Goal: Complete application form: Complete application form

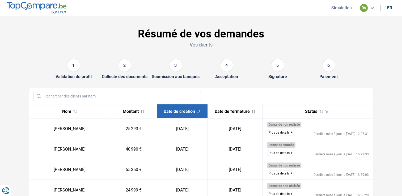
click at [338, 9] on button "Simulation" at bounding box center [342, 8] width 24 height 6
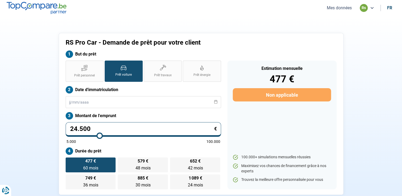
click at [118, 128] on input "24.500" at bounding box center [143, 129] width 155 height 15
click at [97, 69] on label "Prêt personnel" at bounding box center [85, 71] width 38 height 21
click at [69, 64] on input "Prêt personnel" at bounding box center [67, 62] width 3 height 3
radio input "true"
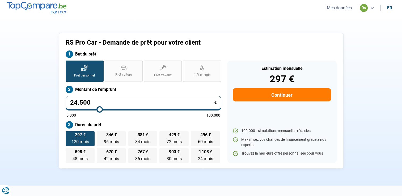
click at [105, 104] on input "24.500" at bounding box center [143, 103] width 155 height 15
click at [210, 138] on label "496 € 60 mois 60 mois" at bounding box center [205, 138] width 29 height 15
click at [194, 135] on input "496 € 60 mois 60 mois" at bounding box center [192, 132] width 3 height 3
radio input "true"
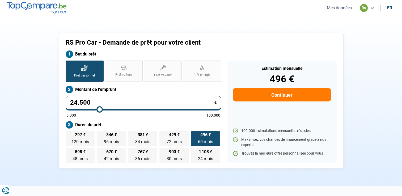
click at [295, 92] on button "Continuer" at bounding box center [282, 94] width 98 height 13
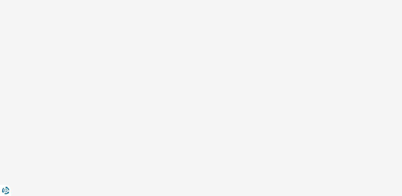
select select "32"
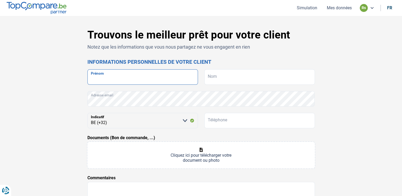
click at [170, 79] on input "Prénom" at bounding box center [142, 76] width 111 height 15
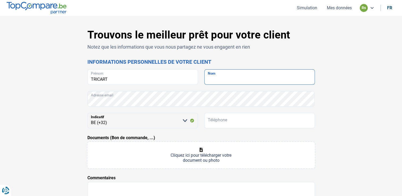
click at [221, 79] on input "Nom" at bounding box center [259, 76] width 111 height 15
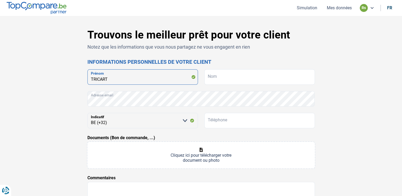
click at [126, 80] on input "TRICART" at bounding box center [142, 76] width 111 height 15
type input "T"
type input "[PERSON_NAME]"
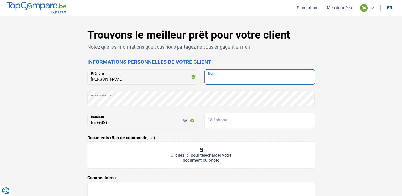
click at [214, 81] on input "Nom" at bounding box center [259, 76] width 111 height 15
type input "TRICART"
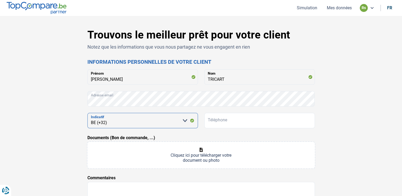
click at [111, 120] on select "[PERSON_NAME] sélectionner une option BE (+32) LU (+352)" at bounding box center [142, 120] width 111 height 15
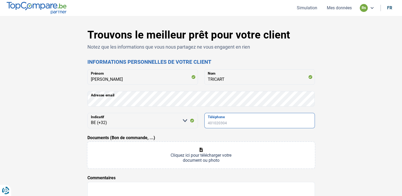
click at [233, 122] on input "Téléphone" at bounding box center [259, 120] width 111 height 15
type input "0467135272"
click at [196, 147] on input "Documents (Bon de commande, ...)" at bounding box center [201, 155] width 228 height 27
type input "C:\fakepath\bon de commande [PERSON_NAME].xlsx"
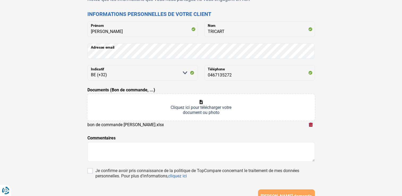
scroll to position [53, 0]
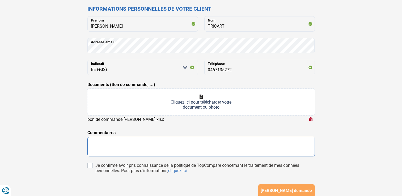
click at [235, 148] on textarea at bounding box center [201, 147] width 228 height 20
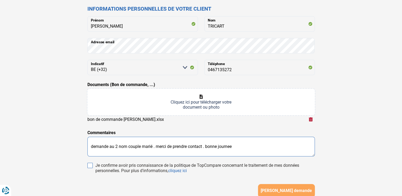
type textarea "demande au 2 nom couple marié . merci de prendre contact . bonne journee"
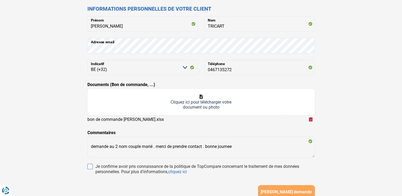
click at [90, 165] on input "Je confirme avoir pris connaissance de la politique de TopCompare concernant le…" at bounding box center [89, 166] width 5 height 5
checkbox input "true"
click at [270, 190] on span "[PERSON_NAME] demande" at bounding box center [286, 192] width 51 height 5
